Goal: Communication & Community: Answer question/provide support

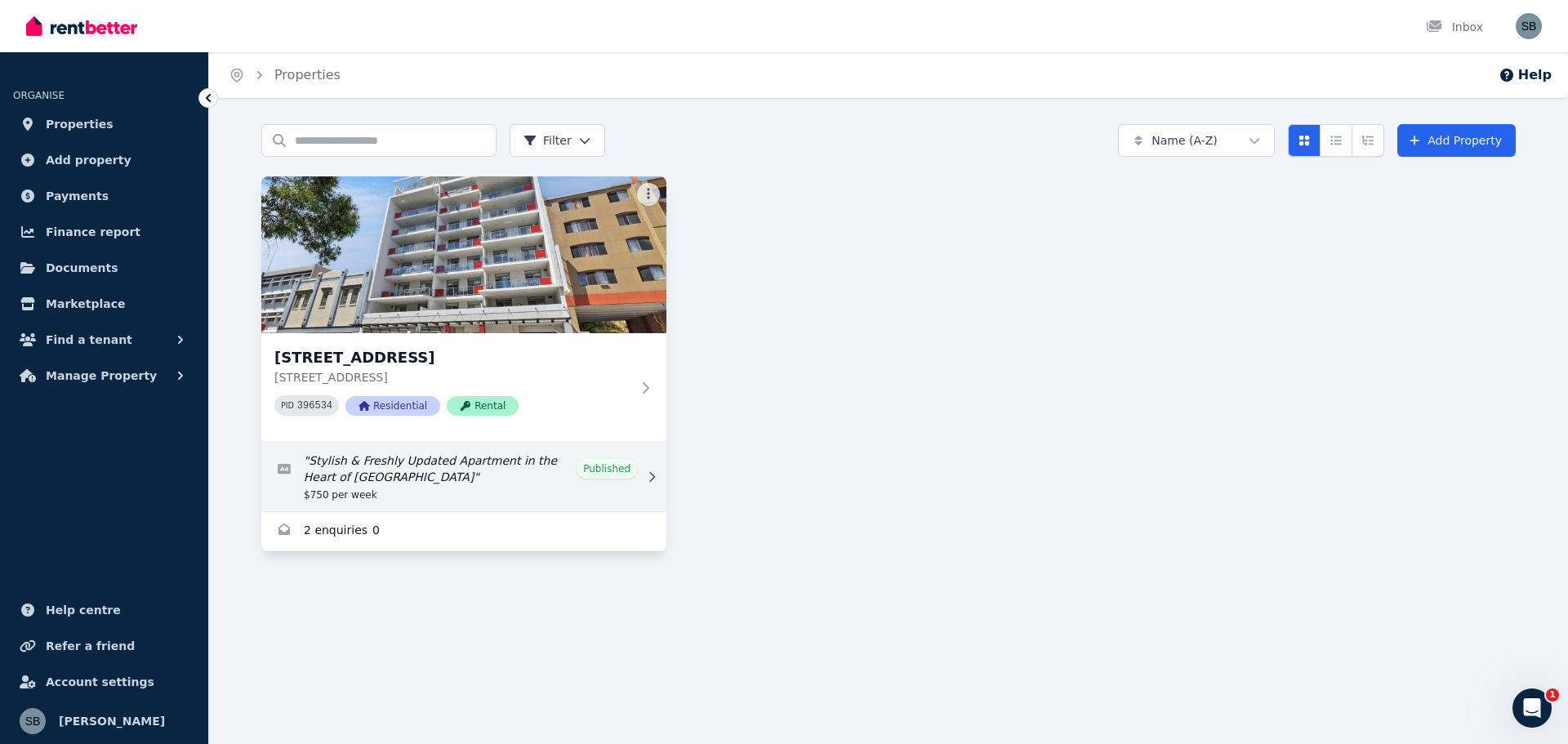
click at [420, 459] on link "Edit listing: Stylish & Freshly Updated Apartment in the Heart of West Perth" at bounding box center [464, 476] width 405 height 69
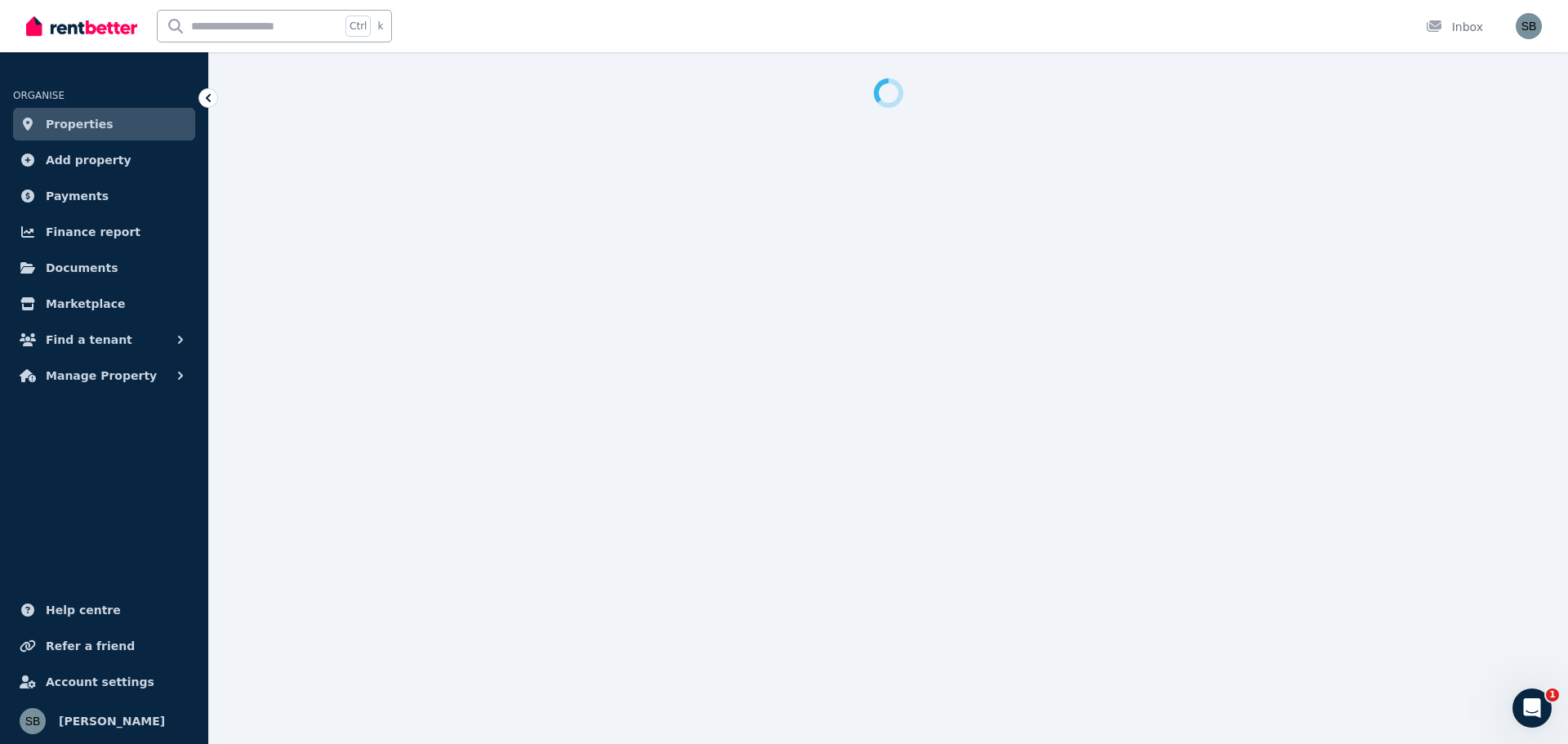
select select "**"
select select "**********"
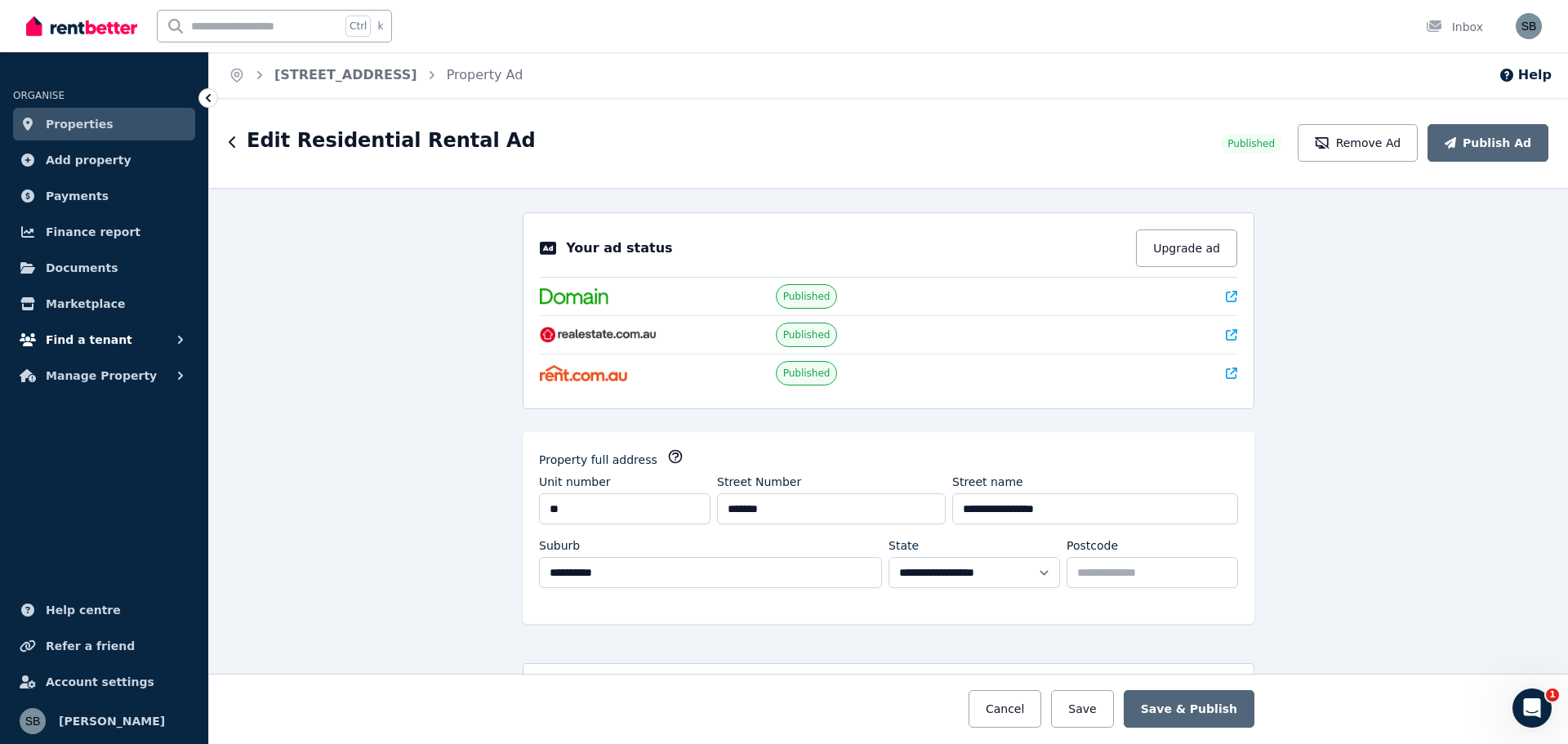
click at [92, 339] on span "Find a tenant" at bounding box center [89, 340] width 87 height 20
click at [92, 409] on span "Enquiries" at bounding box center [127, 408] width 110 height 20
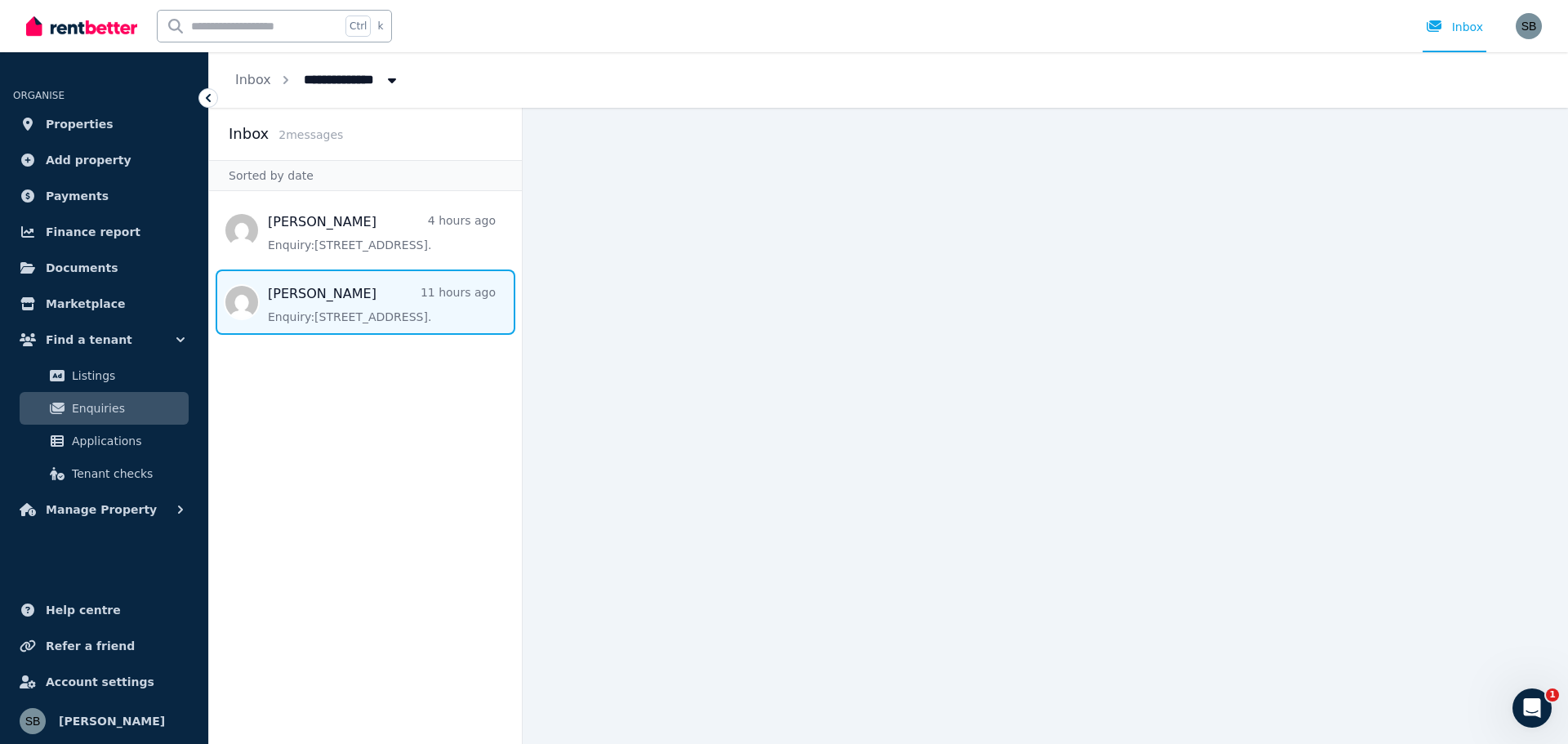
click at [294, 293] on span "Message list" at bounding box center [365, 302] width 313 height 65
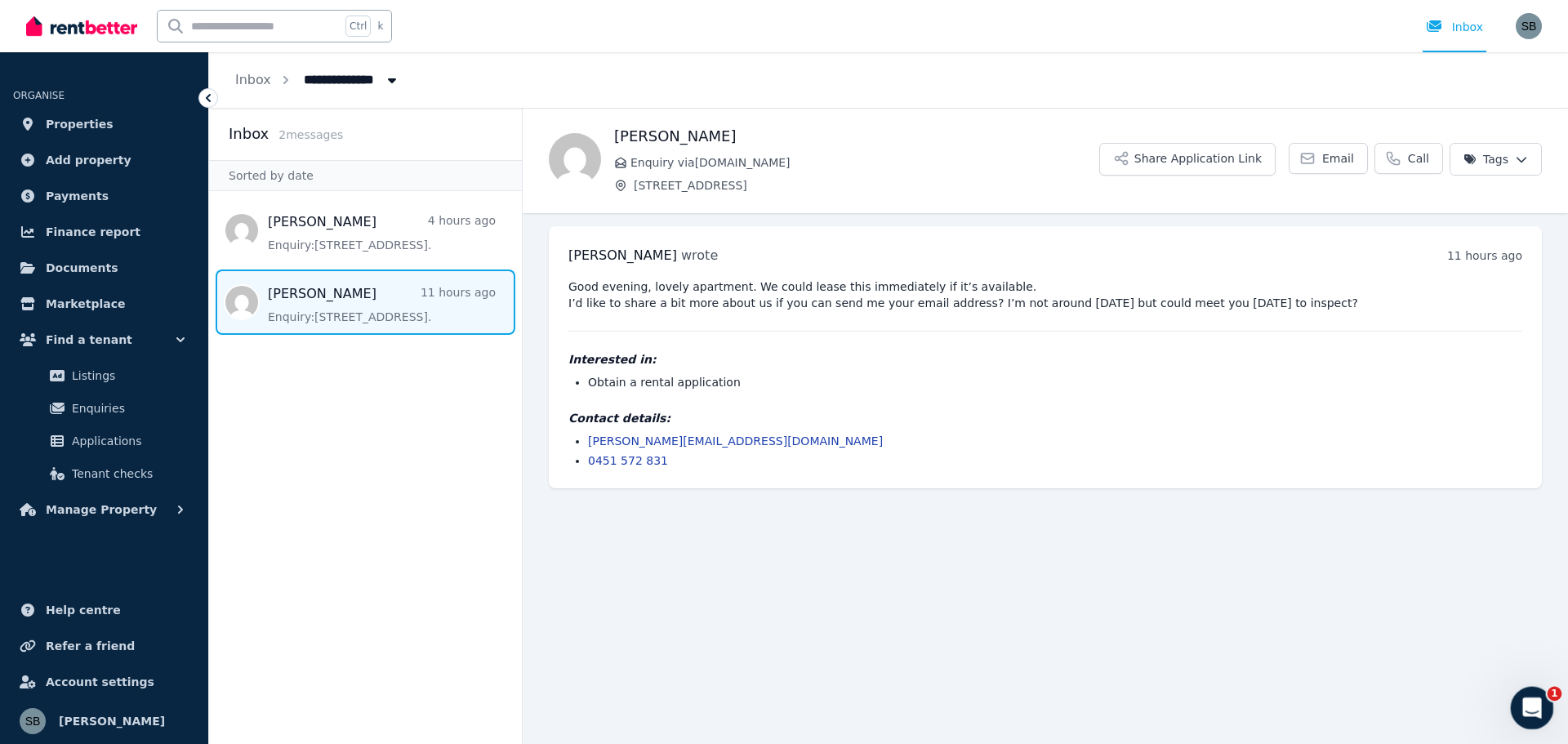
click at [1525, 707] on icon "Open Intercom Messenger" at bounding box center [1531, 706] width 27 height 27
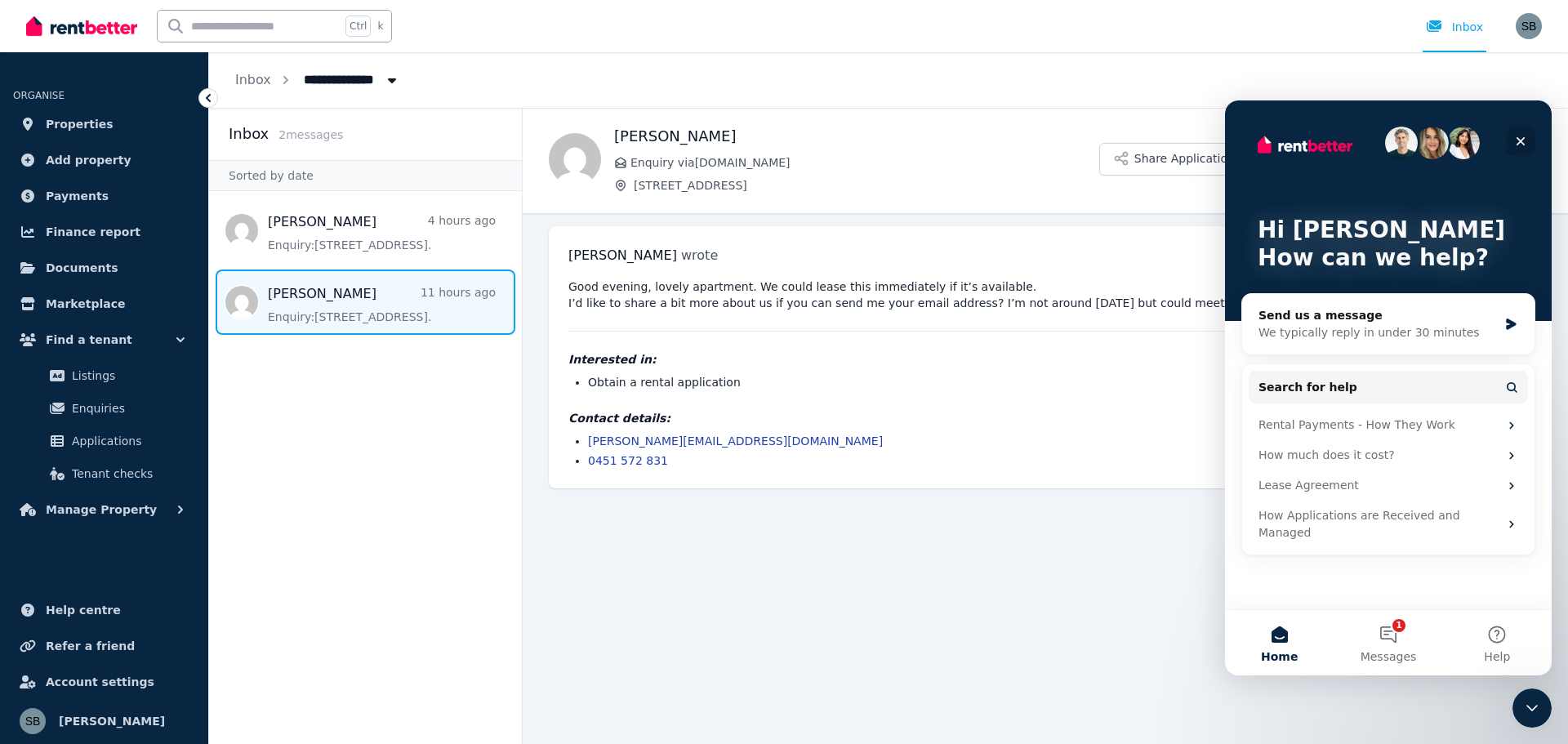
click at [1518, 137] on div "Close" at bounding box center [1520, 141] width 30 height 30
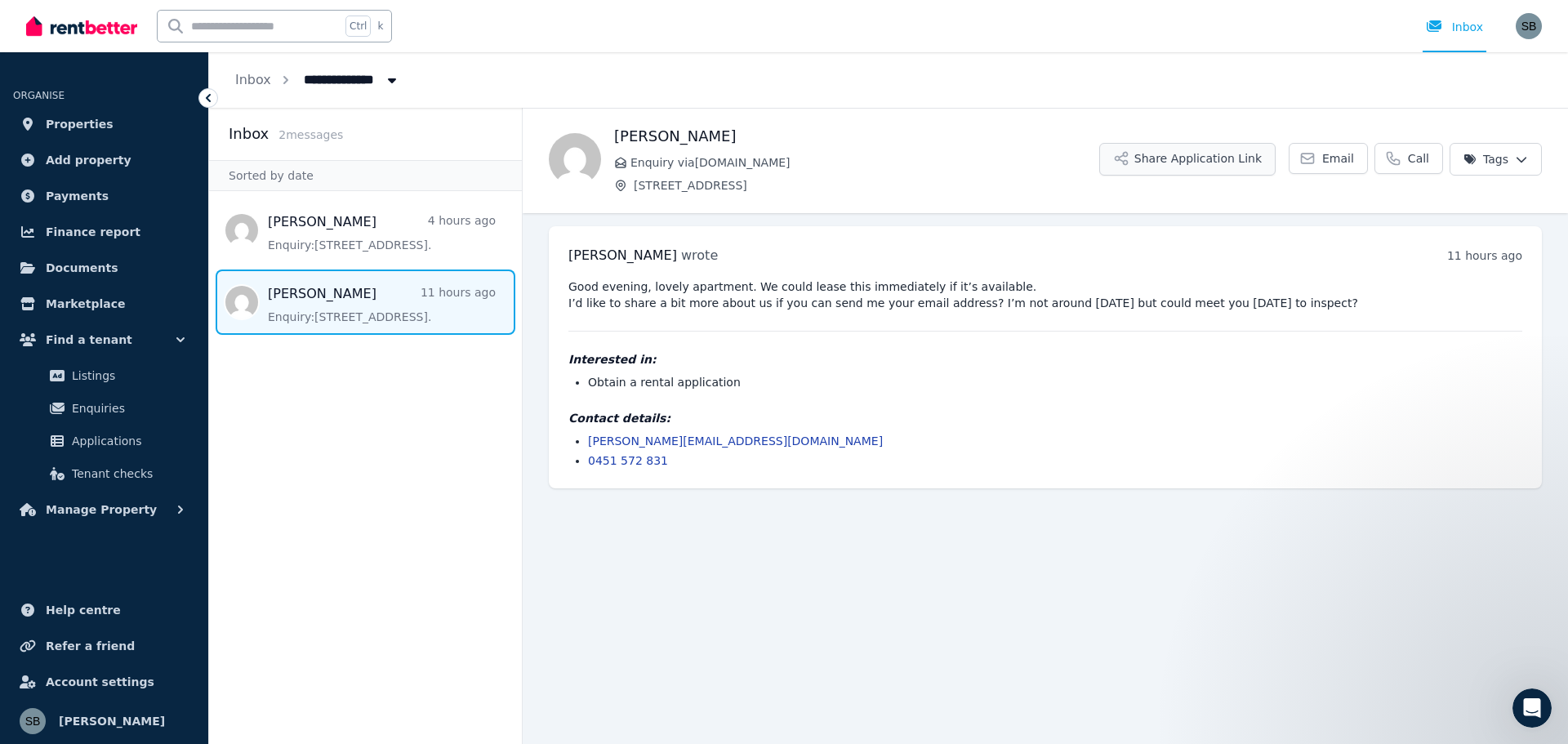
click at [1216, 160] on button "Share Application Link" at bounding box center [1187, 159] width 177 height 32
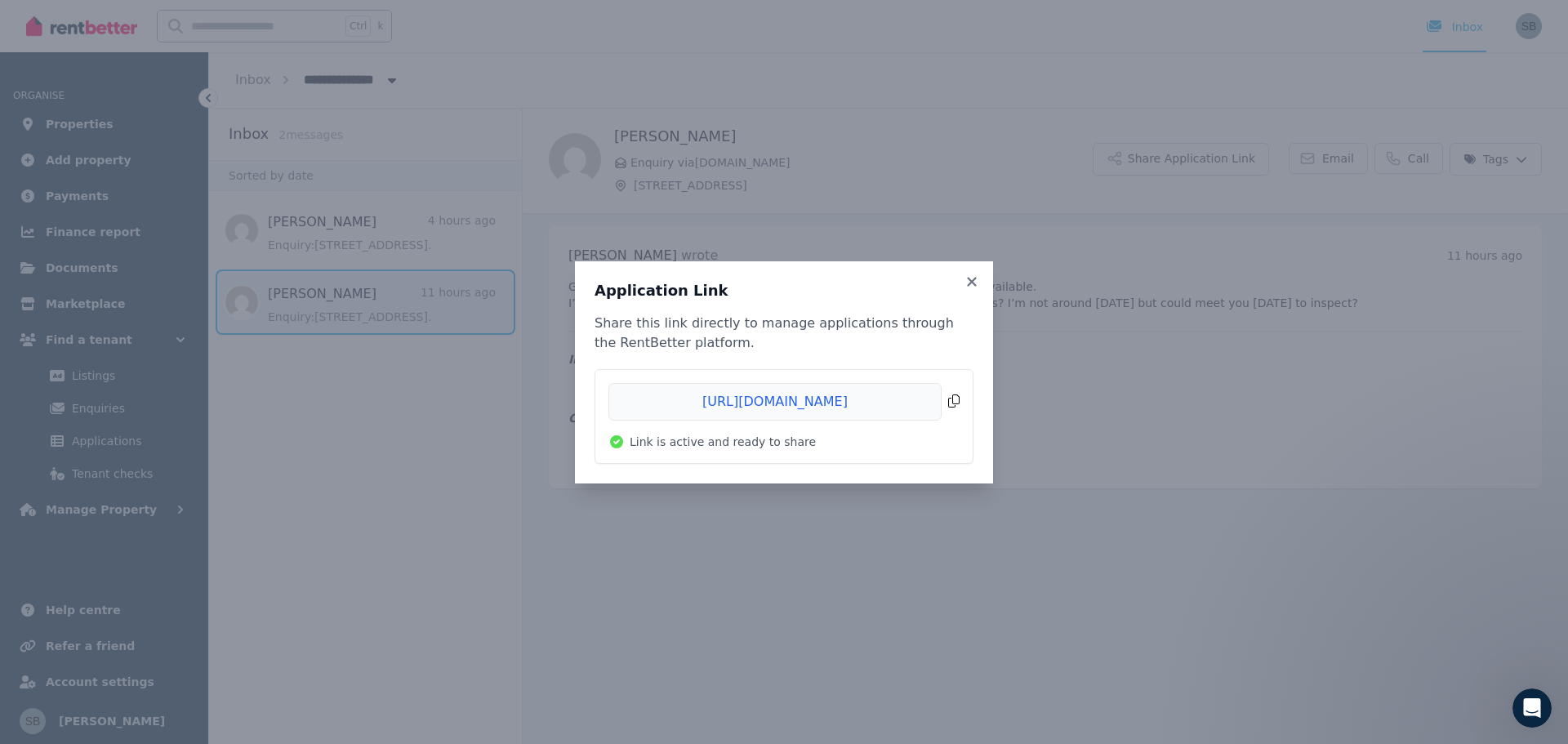
click at [951, 403] on span "Copied!" at bounding box center [784, 402] width 352 height 37
click at [970, 279] on icon at bounding box center [972, 281] width 9 height 9
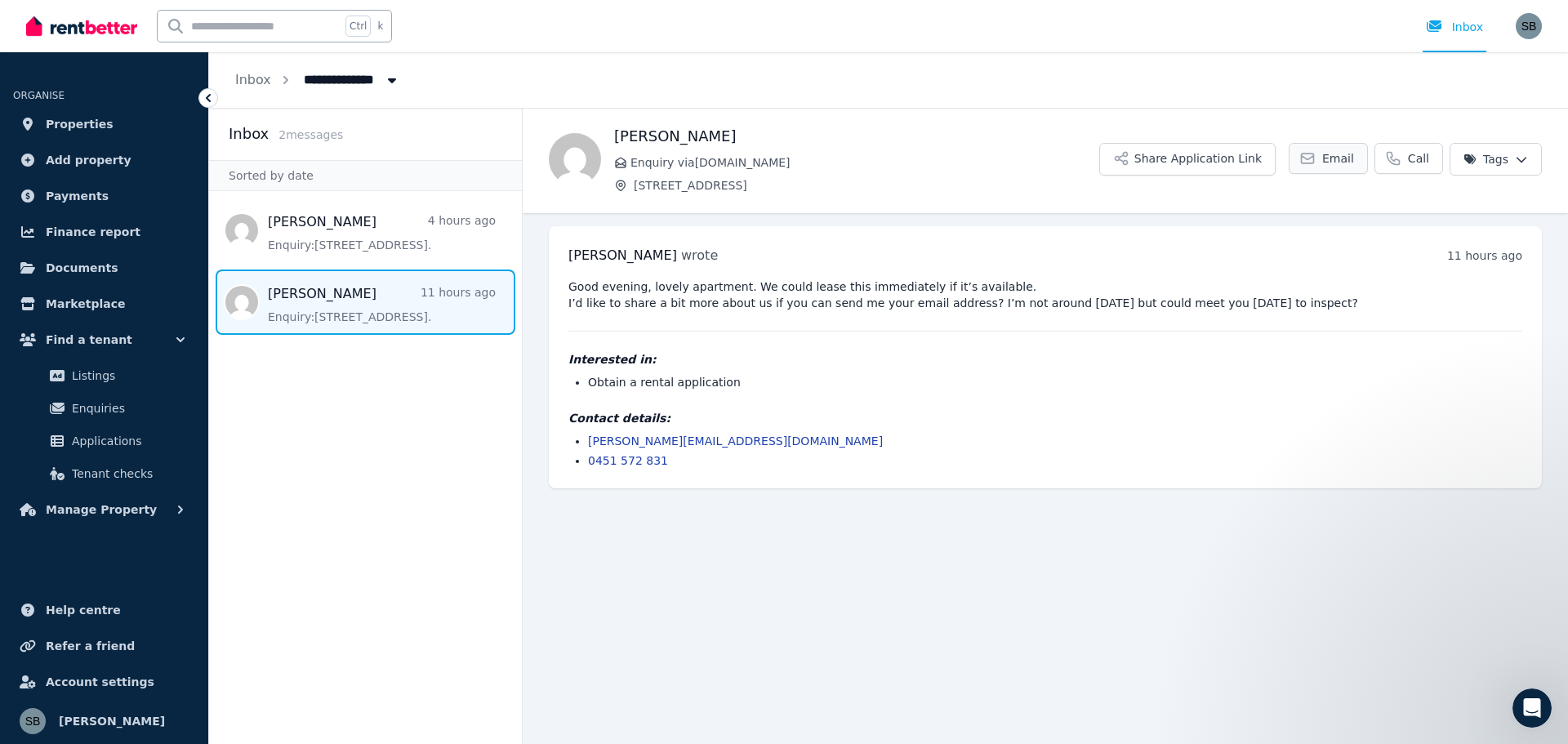
click at [1329, 160] on link "Email" at bounding box center [1328, 158] width 79 height 31
click at [1331, 160] on span "Email" at bounding box center [1339, 158] width 32 height 16
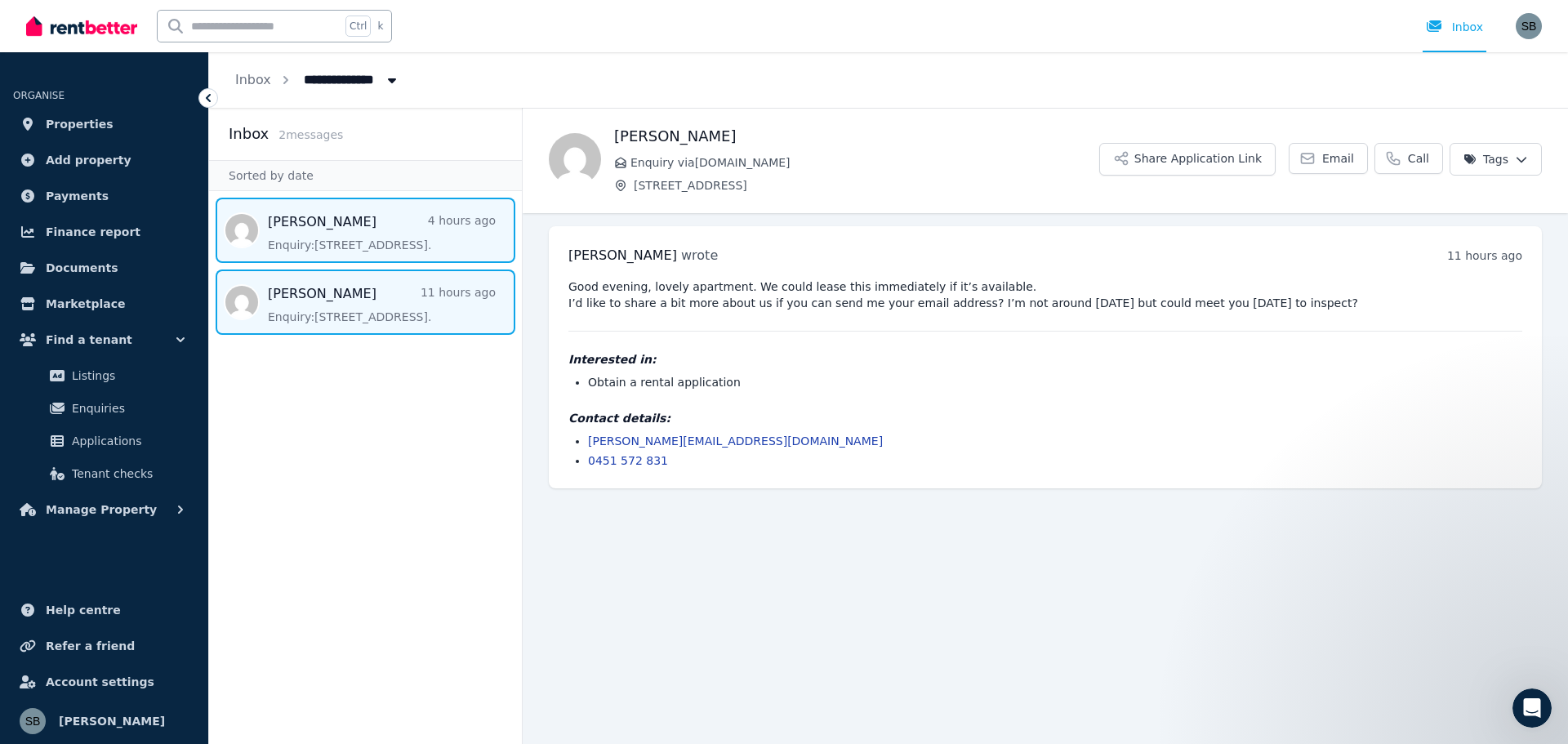
click at [324, 223] on span "Message list" at bounding box center [365, 230] width 313 height 65
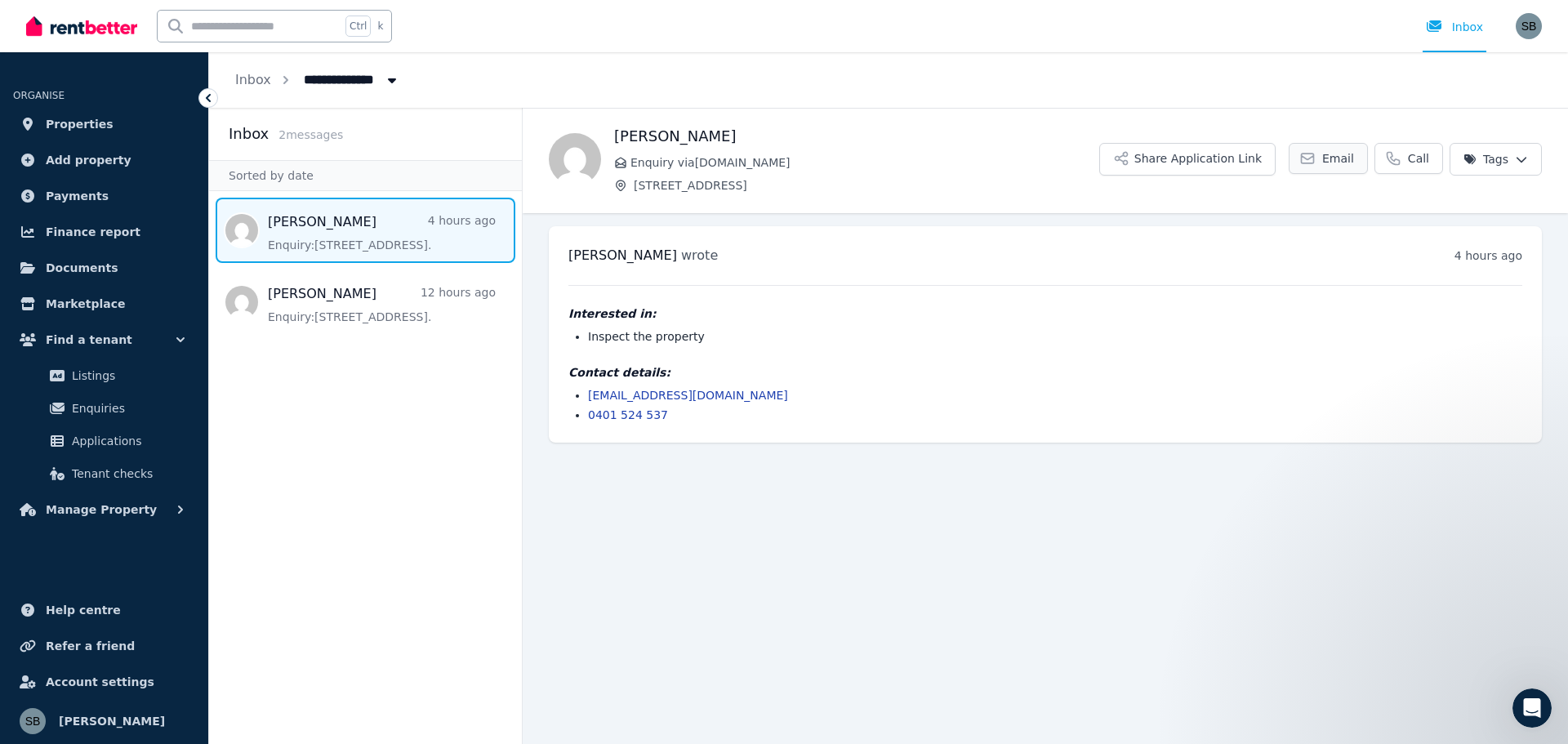
click at [1347, 160] on span "Email" at bounding box center [1339, 158] width 32 height 16
click at [1347, 157] on span "Email" at bounding box center [1339, 158] width 32 height 16
click at [1070, 546] on main "Back [PERSON_NAME] Enquiry via [DOMAIN_NAME] [STREET_ADDRESS] Application Link …" at bounding box center [1045, 426] width 1046 height 636
click at [1230, 160] on button "Share Application Link" at bounding box center [1187, 159] width 177 height 32
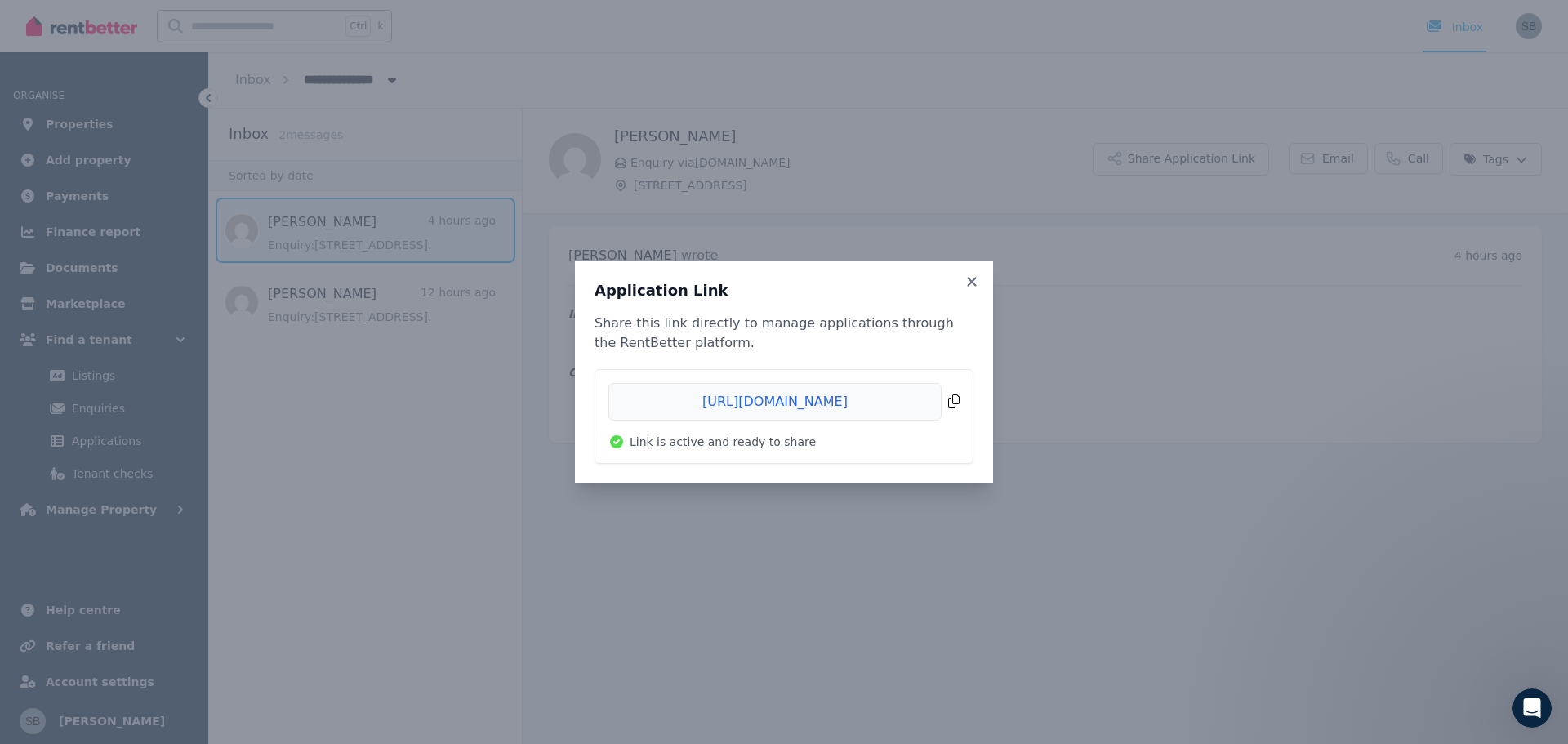
click at [903, 400] on span "Copied!" at bounding box center [784, 402] width 352 height 37
click at [955, 397] on span "Copied!" at bounding box center [784, 402] width 352 height 37
click at [968, 279] on icon at bounding box center [972, 281] width 9 height 9
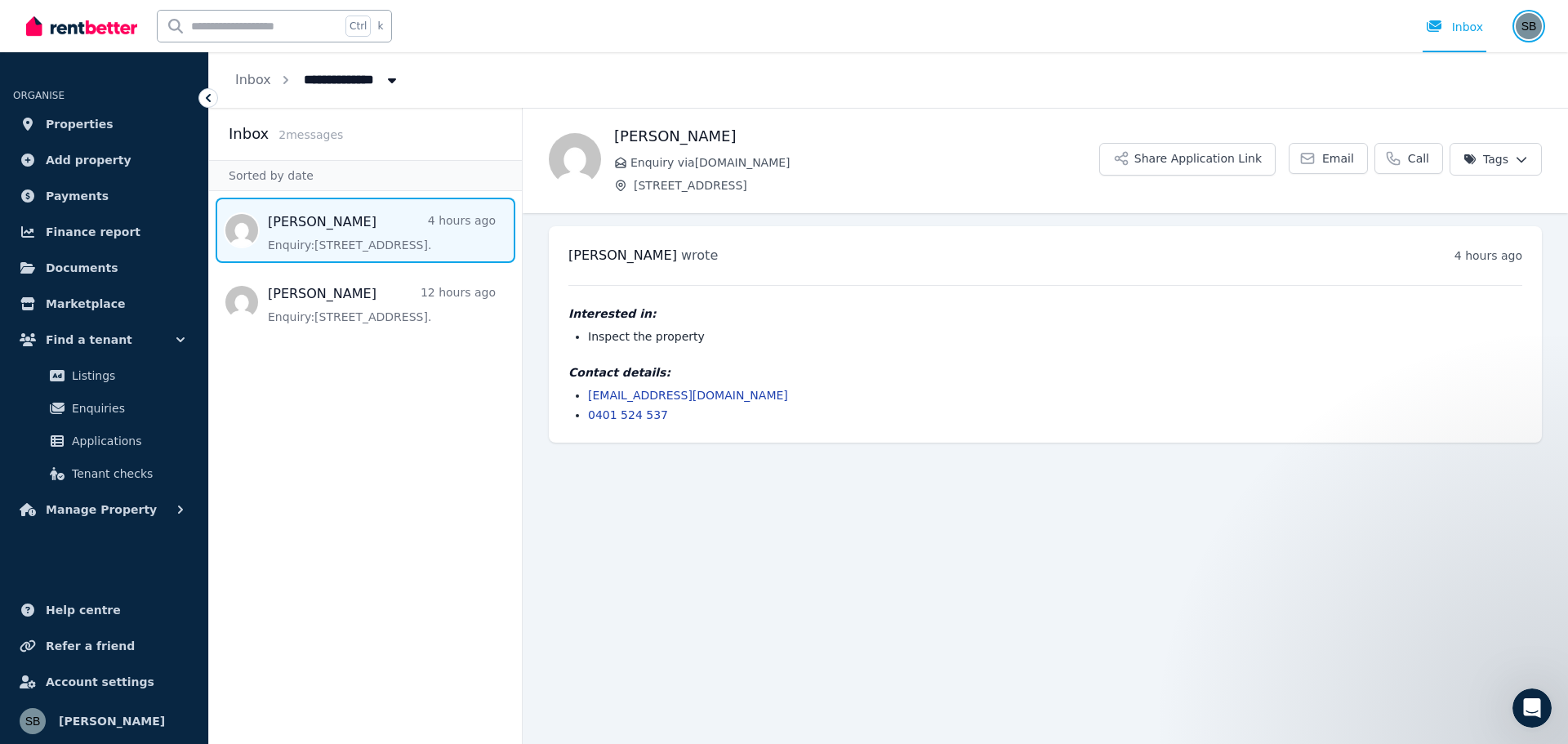
click at [1535, 23] on img "button" at bounding box center [1529, 25] width 26 height 26
click at [1439, 211] on span "Logout" at bounding box center [1464, 216] width 157 height 30
